Goal: Transaction & Acquisition: Download file/media

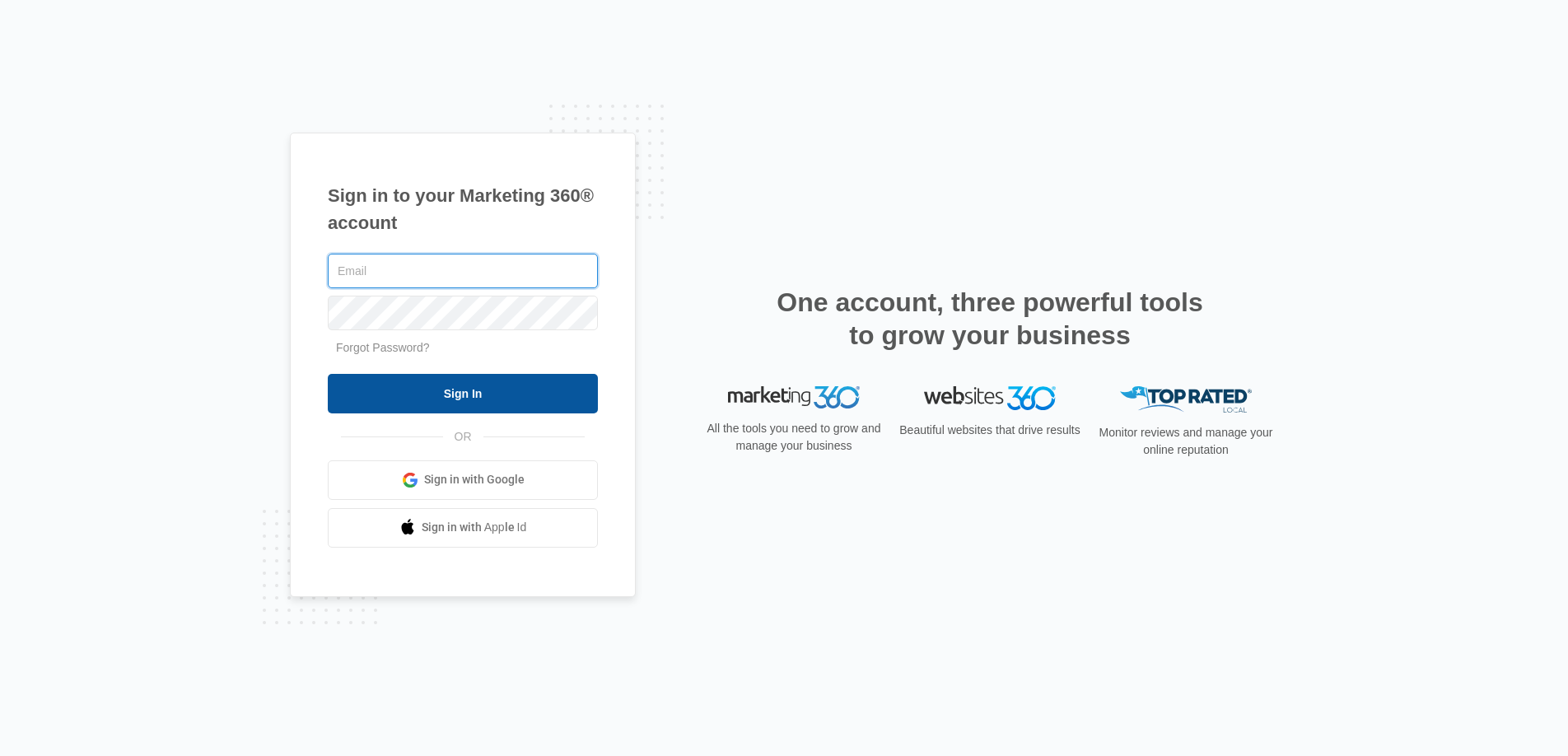
type input "joel.green@madwire.com"
click at [448, 386] on input "Sign In" at bounding box center [462, 394] width 270 height 40
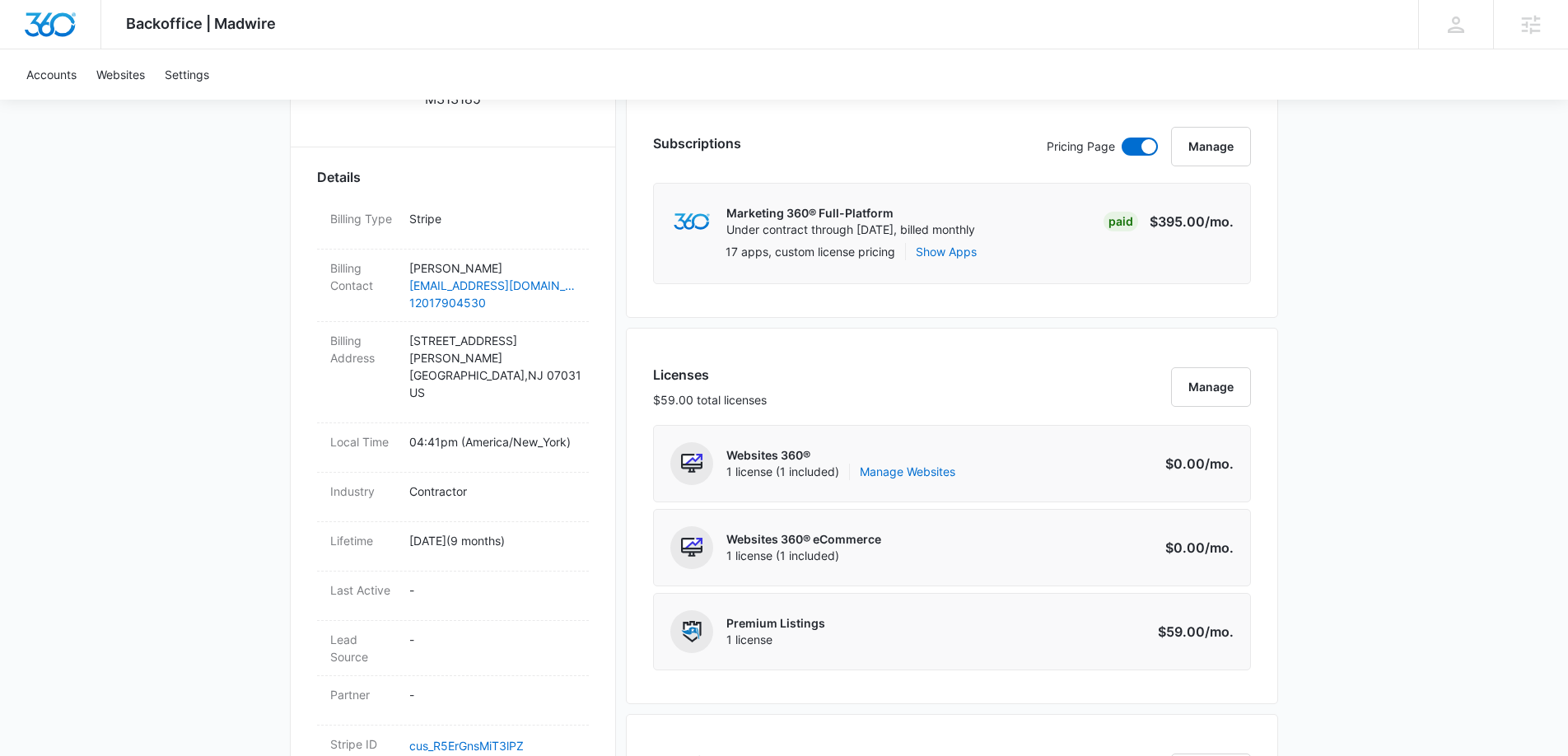
scroll to position [795, 0]
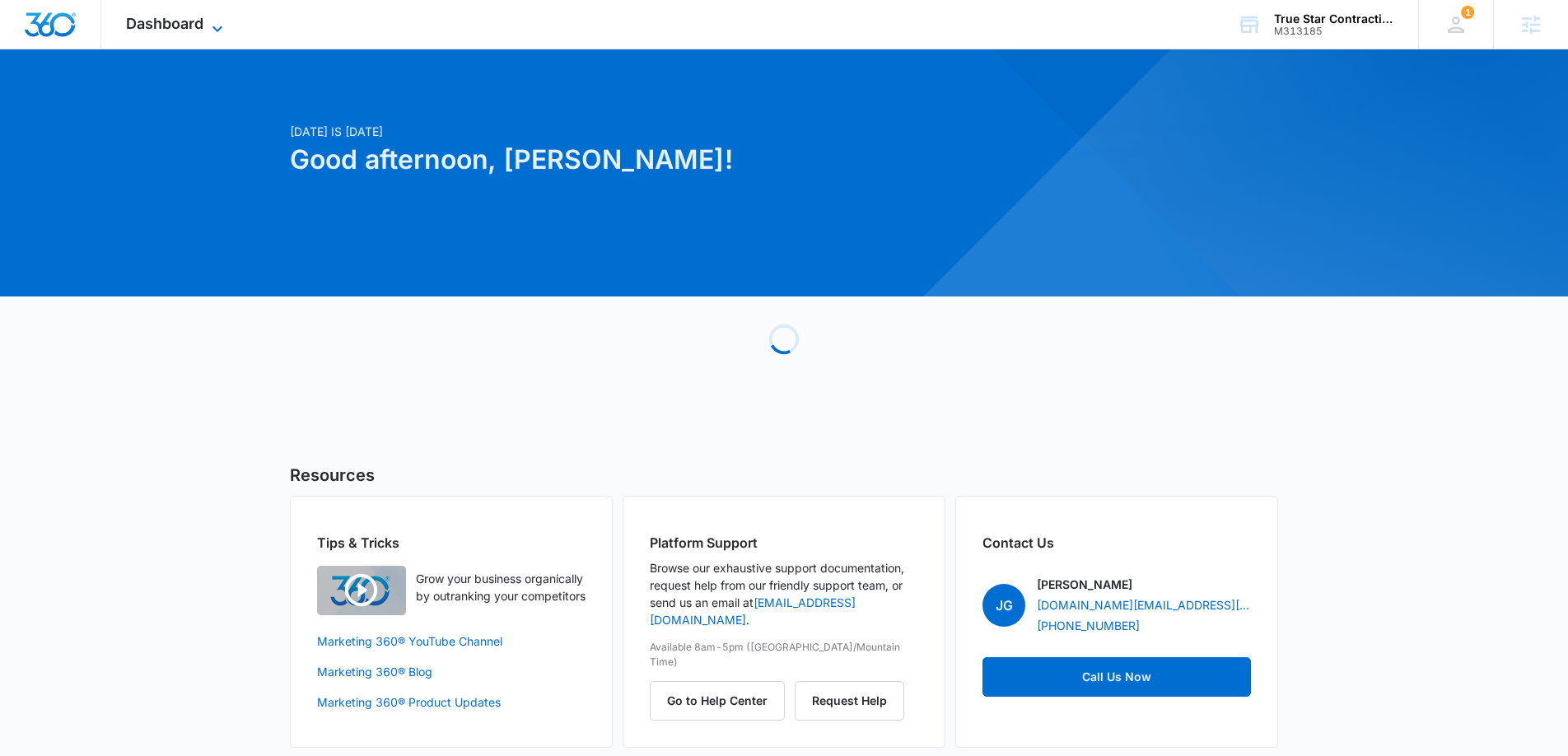
click at [175, 12] on div "Dashboard Apps Reputation Websites Forms CRM Email Social Payments POS Content …" at bounding box center [176, 24] width 151 height 49
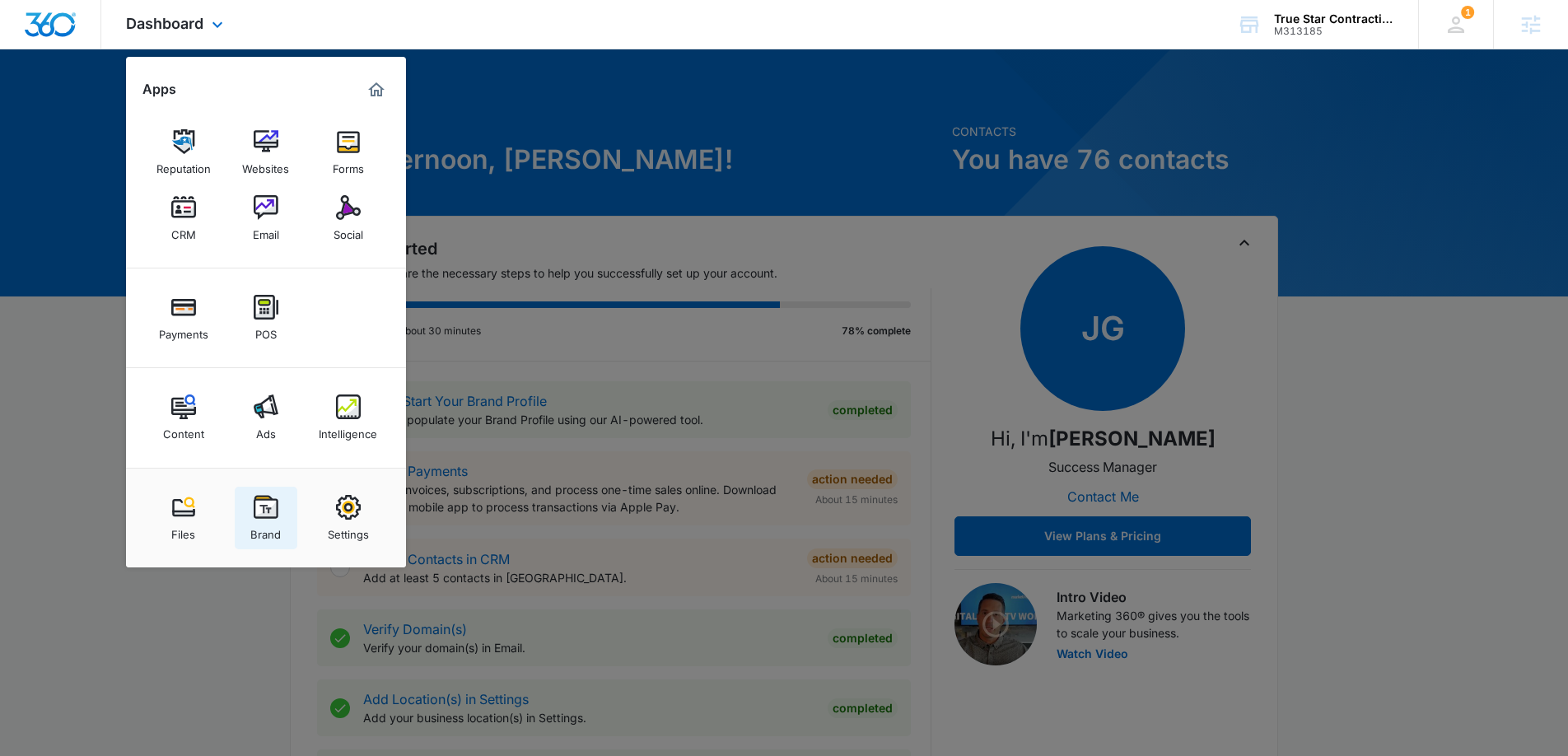
click at [275, 520] on div "Brand" at bounding box center [266, 531] width 30 height 21
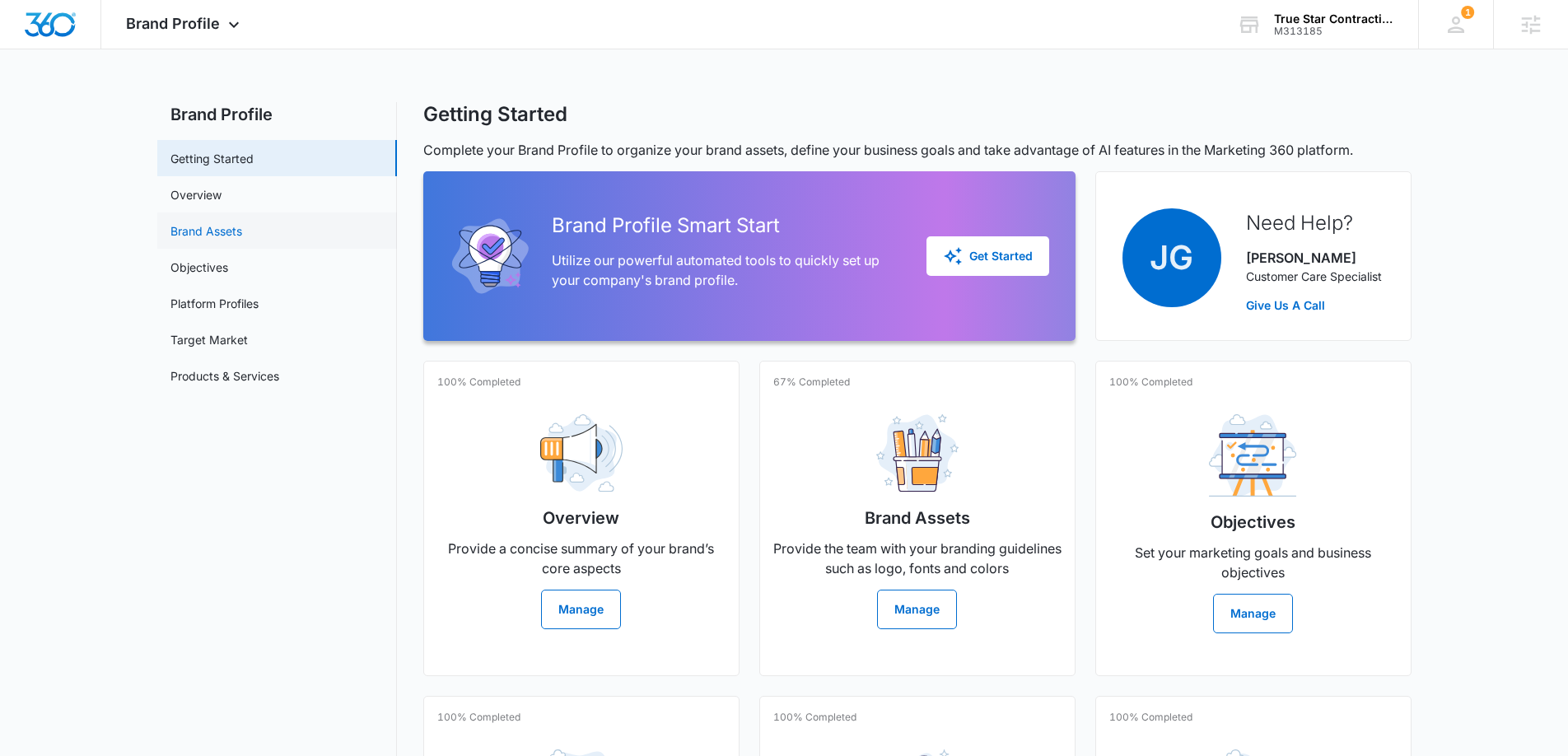
click at [214, 237] on link "Brand Assets" at bounding box center [206, 231] width 72 height 18
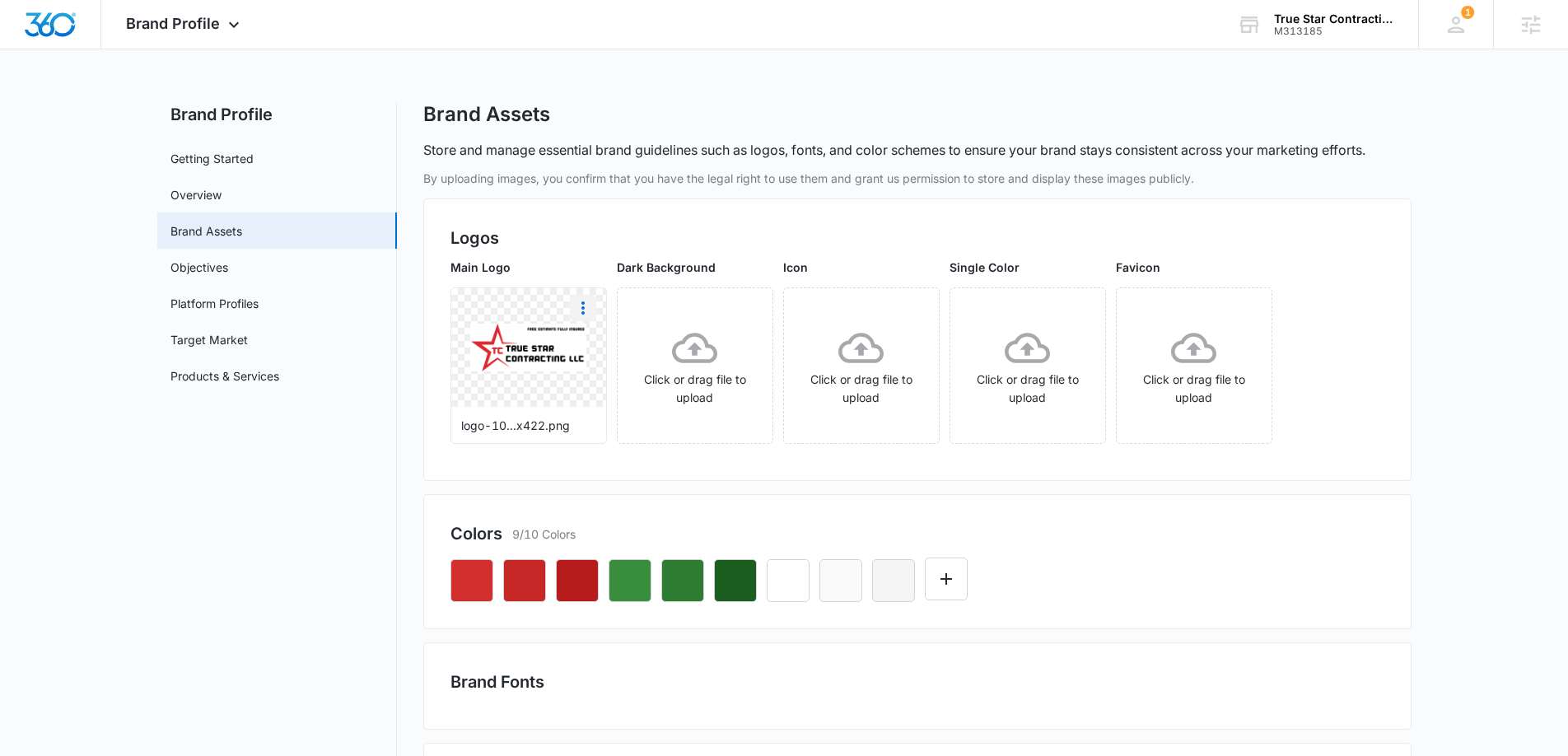
click at [586, 308] on icon "More" at bounding box center [583, 308] width 19 height 19
click at [627, 354] on div "Download" at bounding box center [617, 354] width 53 height 12
